Goal: Task Accomplishment & Management: Manage account settings

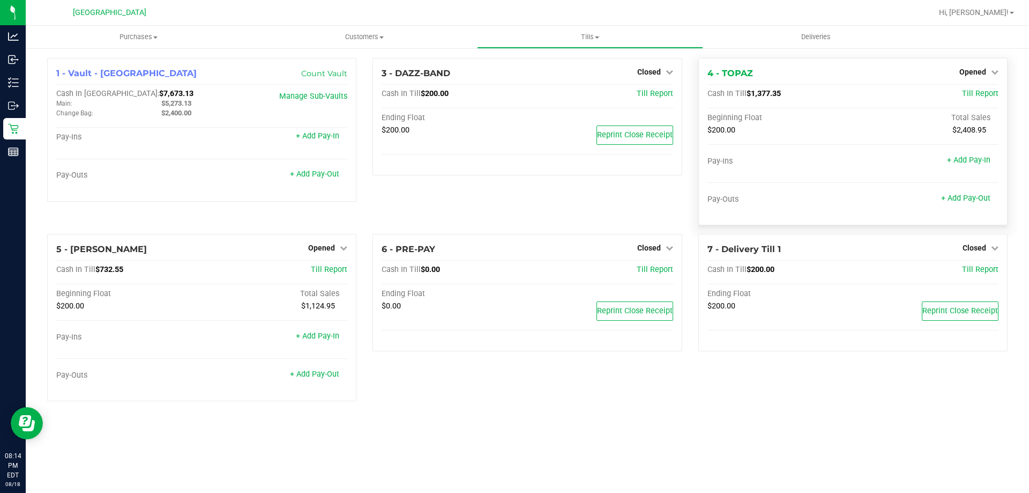
click at [962, 64] on div "4 - TOPAZ Opened Close Till Cash In Till $1,377.35 Till Report Beginning Float …" at bounding box center [852, 141] width 309 height 167
click at [965, 65] on div "4 - TOPAZ Opened Close Till Cash In Till $1,377.35 Till Report Beginning Float …" at bounding box center [852, 141] width 309 height 167
click at [965, 66] on div "Opened" at bounding box center [979, 71] width 39 height 13
click at [967, 74] on span "Opened" at bounding box center [973, 72] width 27 height 9
click at [966, 92] on link "Close Till" at bounding box center [974, 94] width 29 height 9
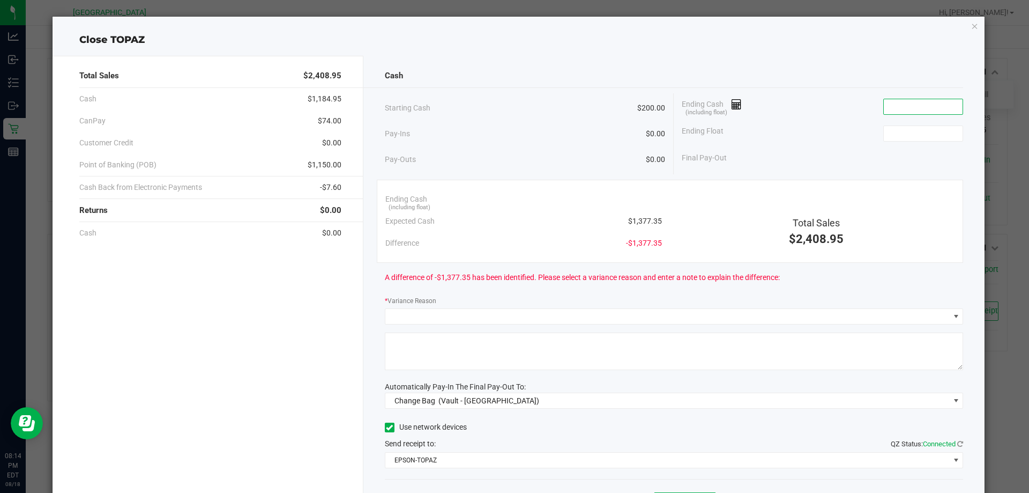
click at [885, 102] on input at bounding box center [923, 106] width 79 height 15
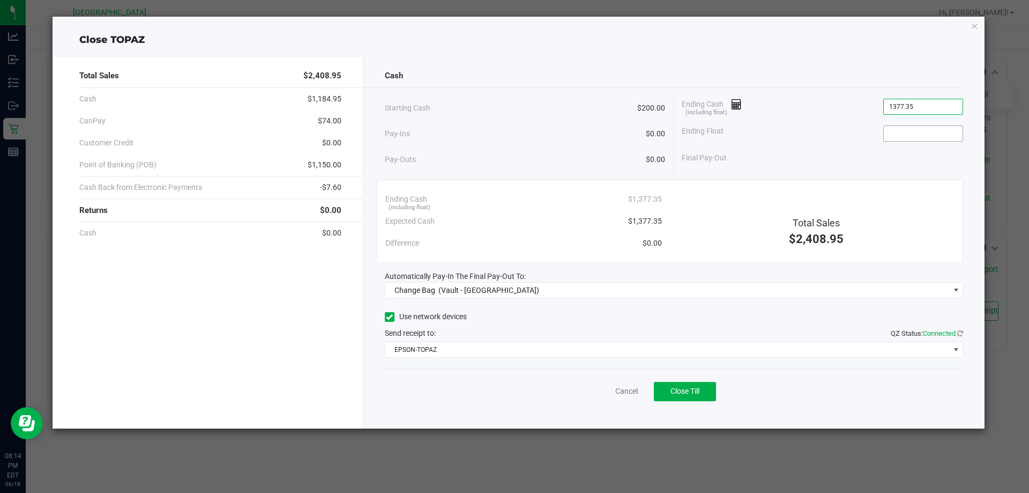
type input "$1,377.35"
click at [901, 128] on input at bounding box center [923, 133] width 79 height 15
click at [325, 445] on ngb-modal-window "Close TOPAZ Total Sales $2,408.95 Cash $1,184.95 CanPay $74.00 Customer Credit …" at bounding box center [518, 246] width 1037 height 493
type input "$200.00"
click at [975, 30] on icon "button" at bounding box center [975, 25] width 8 height 13
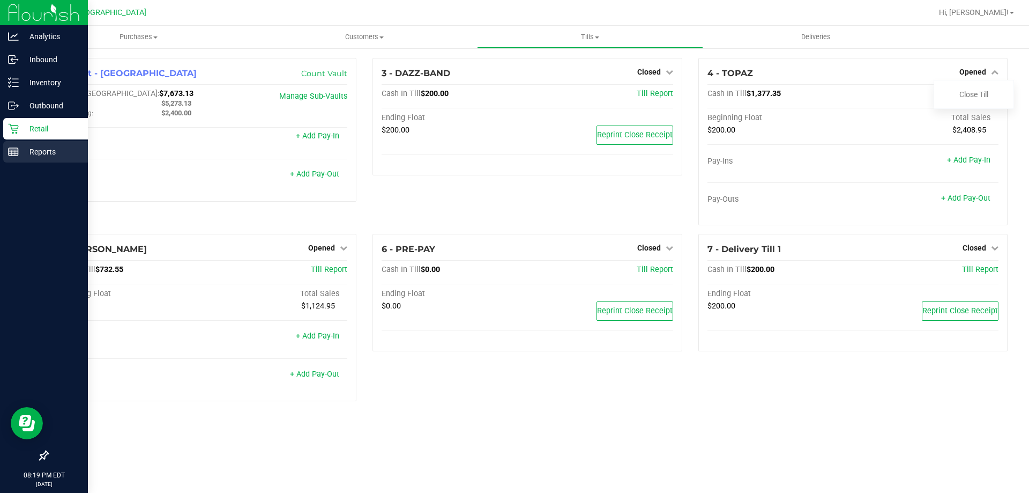
click at [42, 159] on div "Reports" at bounding box center [45, 151] width 85 height 21
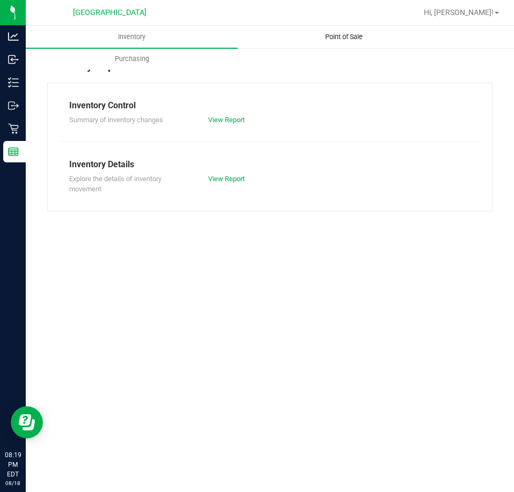
click at [358, 46] on uib-tab-heading "Point of Sale" at bounding box center [343, 36] width 211 height 21
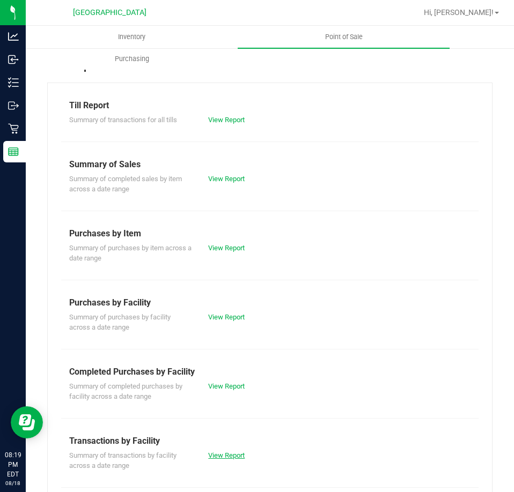
click at [212, 458] on link "View Report" at bounding box center [226, 455] width 36 height 8
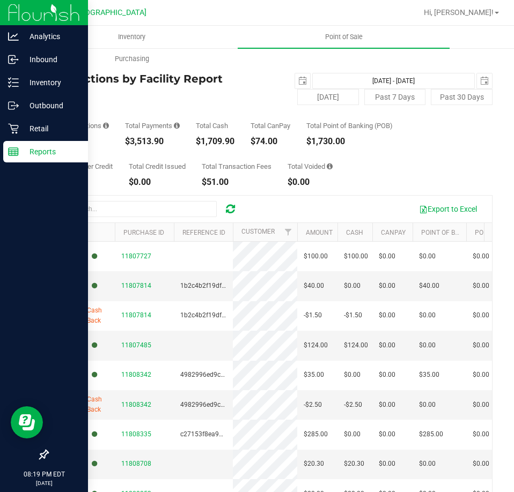
click at [19, 158] on p "Reports" at bounding box center [51, 151] width 64 height 13
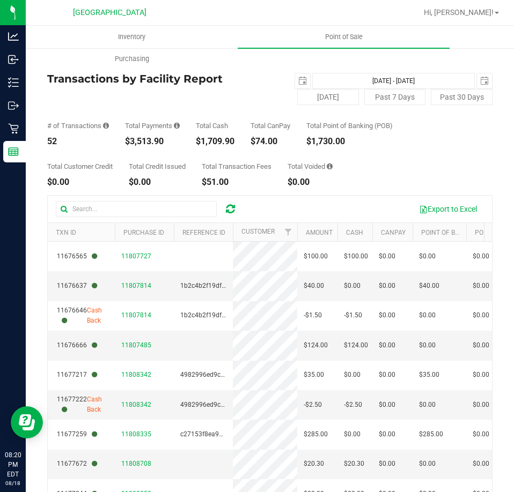
drag, startPoint x: 169, startPoint y: 139, endPoint x: 131, endPoint y: 137, distance: 38.1
click at [131, 137] on div "$3,513.90" at bounding box center [152, 141] width 55 height 9
click at [26, 148] on div "Back Transactions by Facility Report [DATE] [DATE] - [DATE] [DATE] [DATE] Past …" at bounding box center [270, 319] width 488 height 544
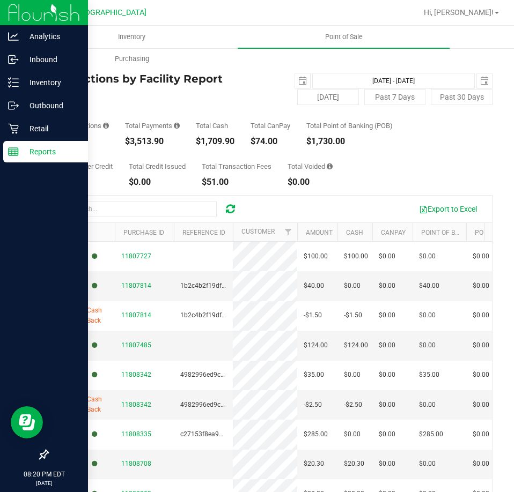
click at [24, 149] on p "Reports" at bounding box center [51, 151] width 64 height 13
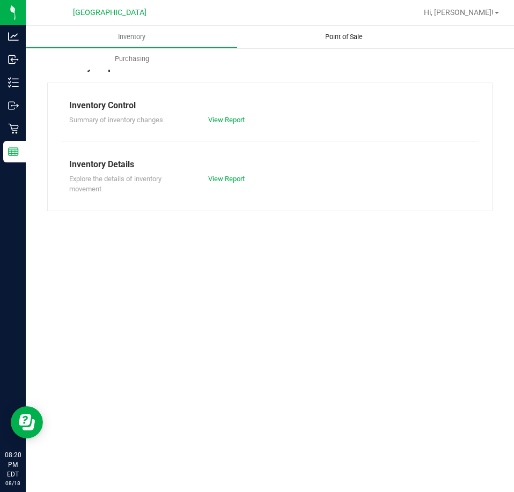
click at [342, 35] on span "Point of Sale" at bounding box center [343, 37] width 66 height 10
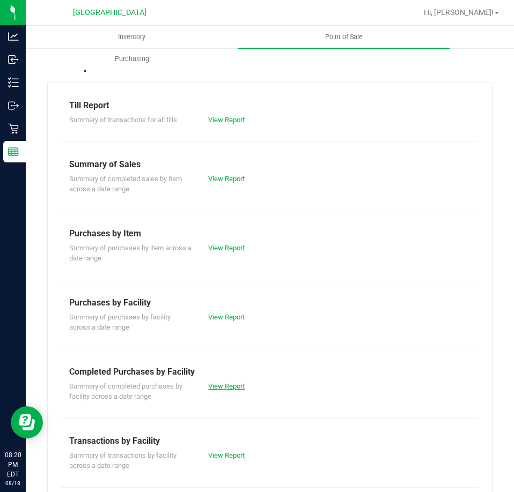
click at [241, 389] on link "View Report" at bounding box center [226, 386] width 36 height 8
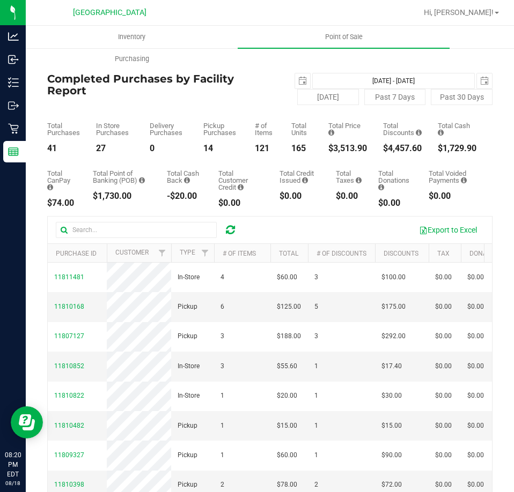
drag, startPoint x: 389, startPoint y: 150, endPoint x: 411, endPoint y: 148, distance: 22.6
click at [411, 148] on div "$4,457.60" at bounding box center [402, 148] width 39 height 9
copy div "4,457.60"
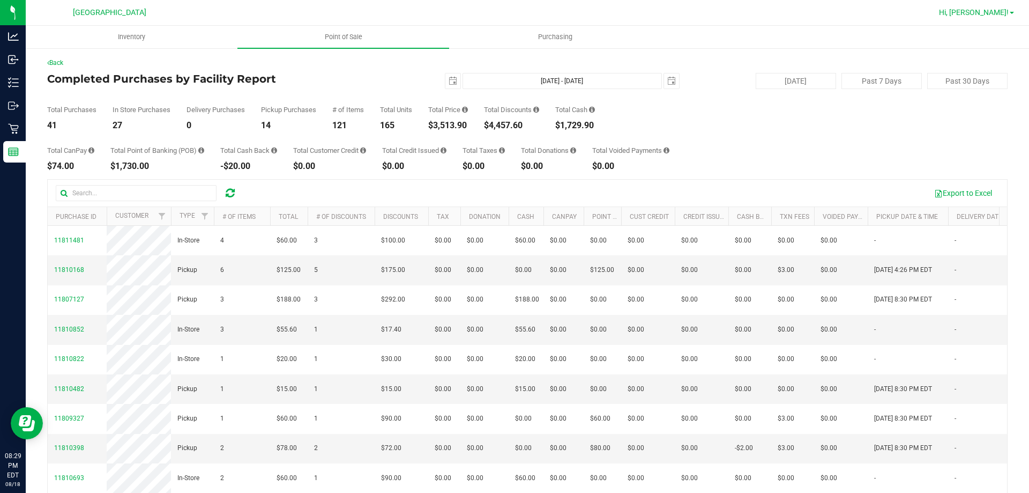
click at [1005, 13] on span "Hi, [PERSON_NAME]!" at bounding box center [974, 12] width 70 height 9
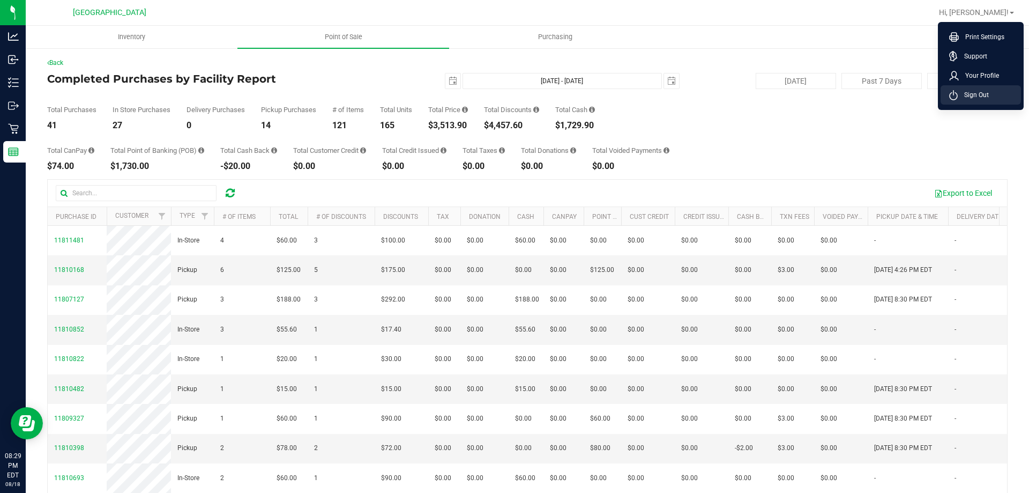
click at [989, 90] on li "Sign Out" at bounding box center [981, 94] width 80 height 19
